Goal: Task Accomplishment & Management: Complete application form

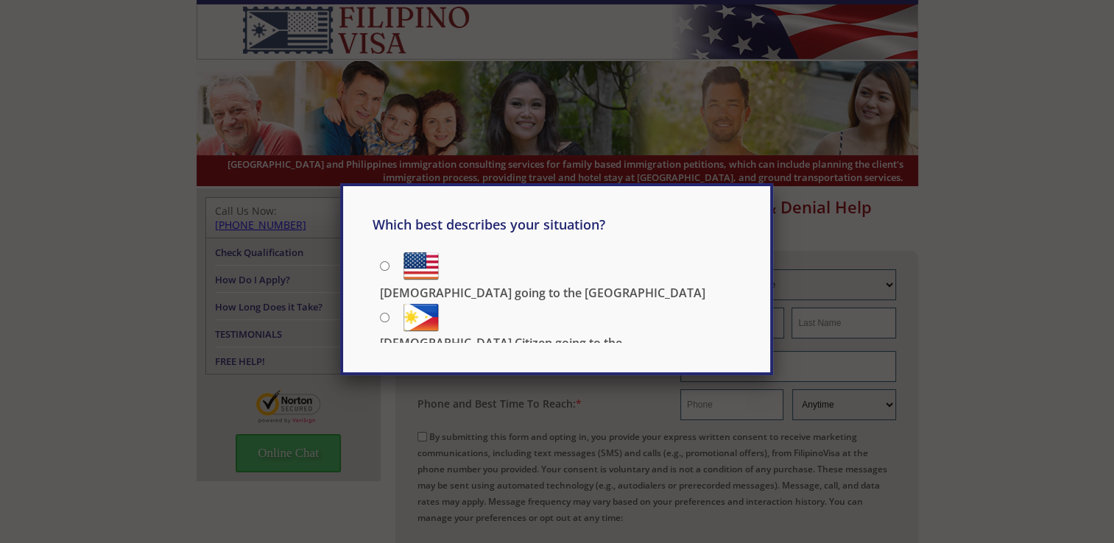
click at [384, 313] on input "US Citizen going to the Philippines" at bounding box center [385, 318] width 10 height 10
radio input "true"
